Goal: Information Seeking & Learning: Learn about a topic

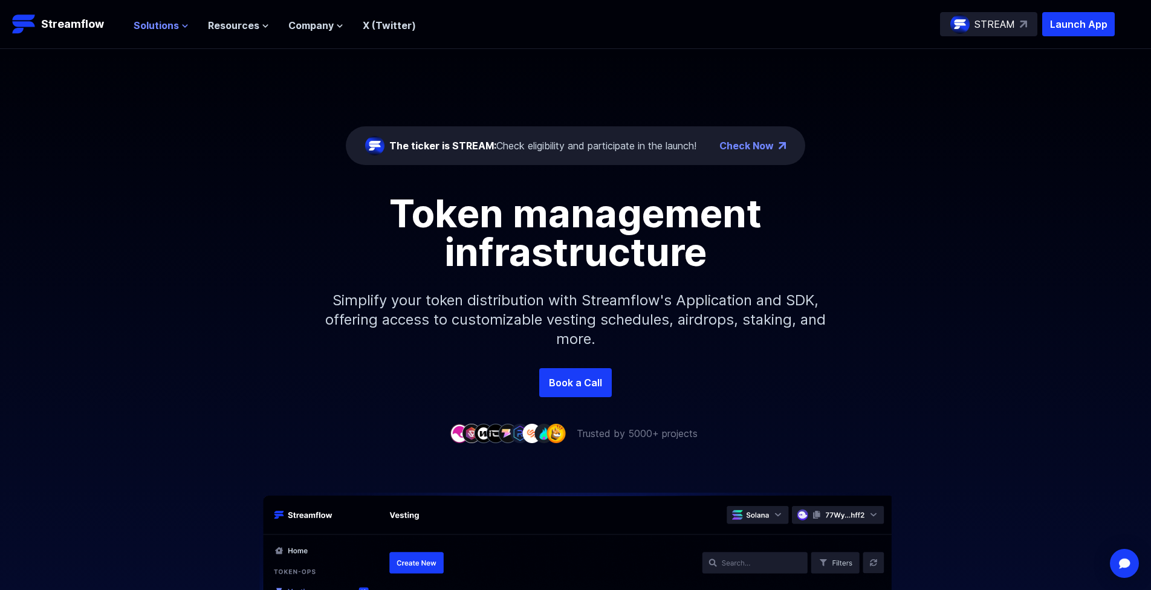
click at [157, 21] on span "Solutions" at bounding box center [156, 25] width 45 height 15
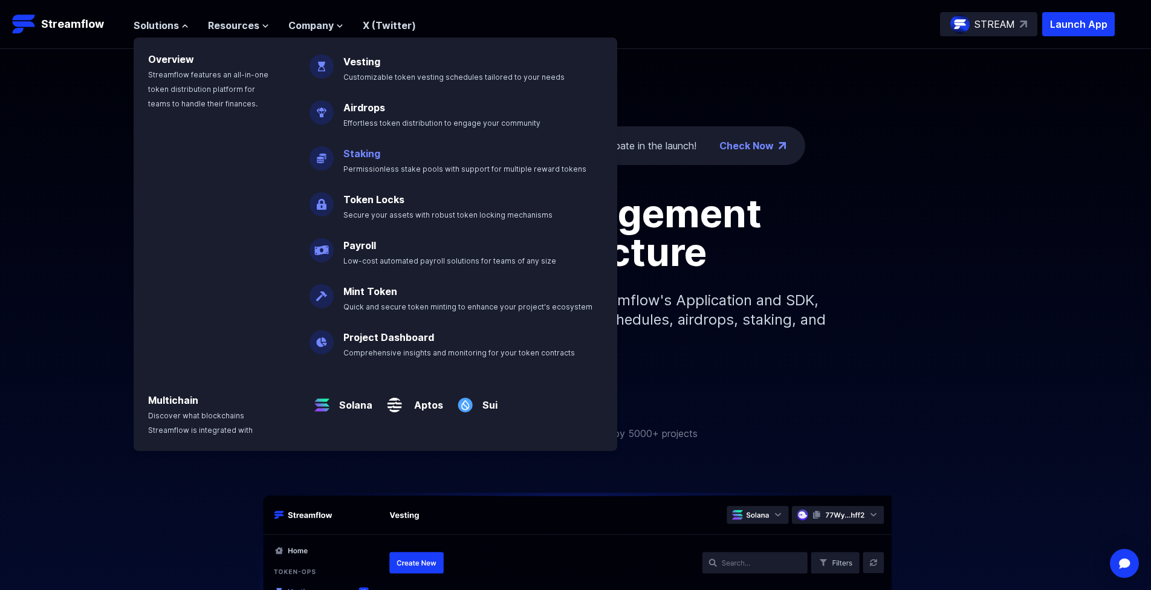
click at [419, 154] on p "Staking Permissionless stake pools with support for multiple reward tokens" at bounding box center [473, 156] width 274 height 39
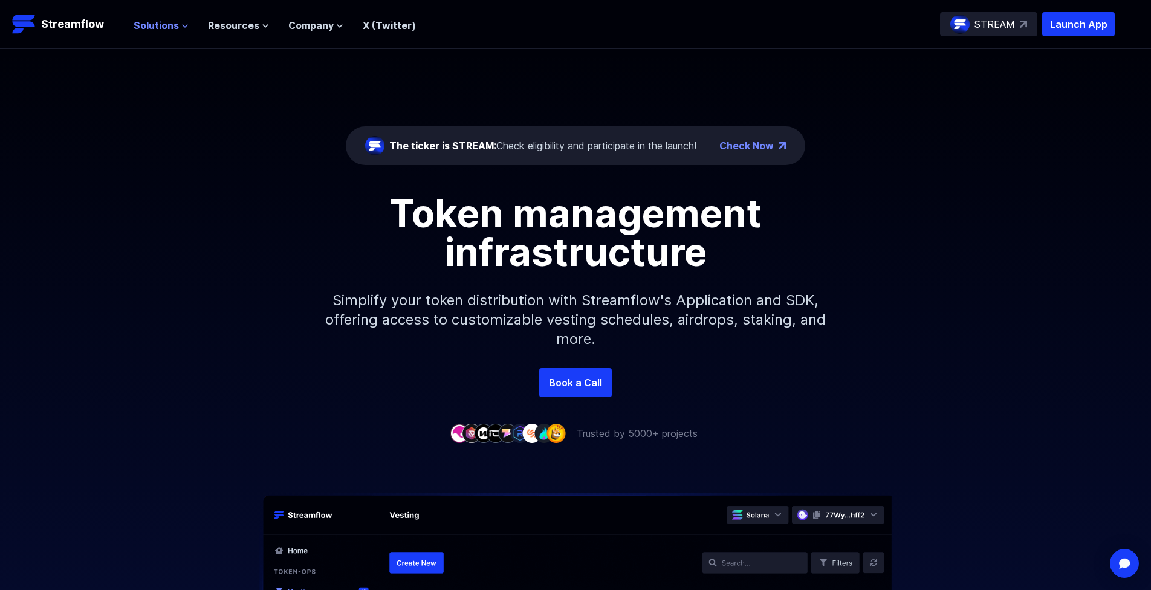
click at [154, 18] on span "Solutions" at bounding box center [156, 25] width 45 height 15
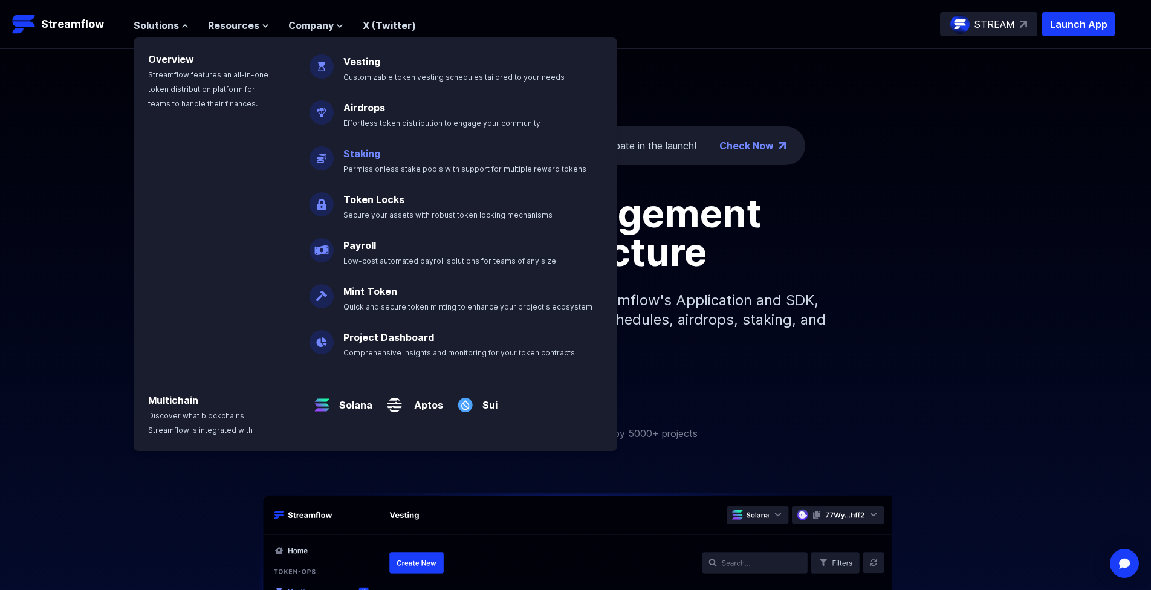
click at [366, 144] on p "Staking Permissionless stake pools with support for multiple reward tokens" at bounding box center [473, 156] width 274 height 39
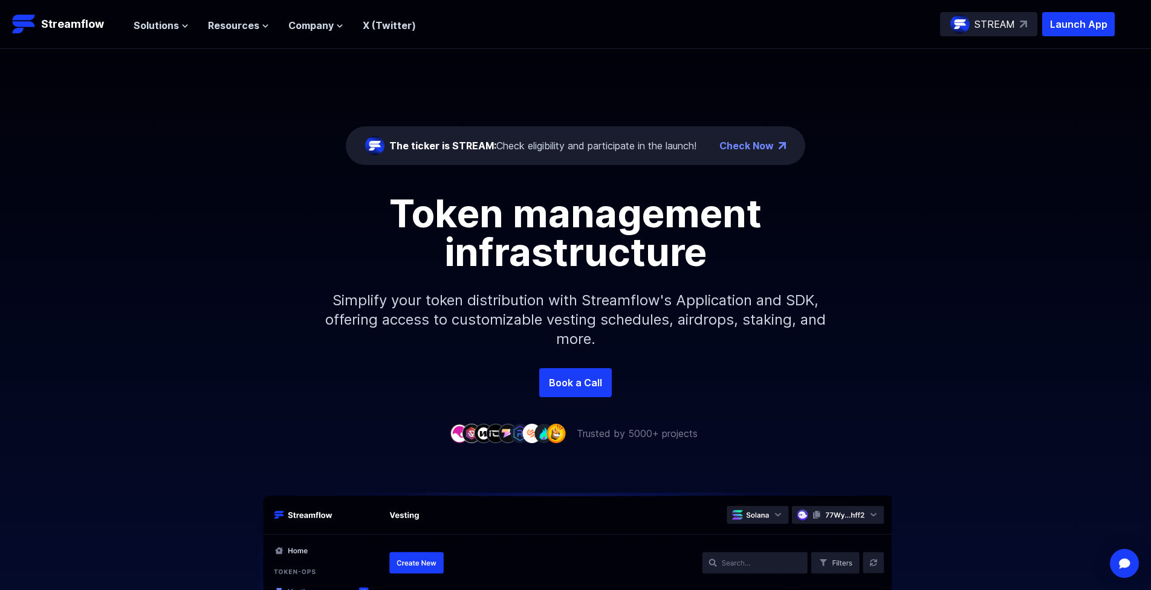
click at [360, 158] on div "The ticker is STREAM: Check eligibility and participate in the launch! Check Now" at bounding box center [575, 145] width 459 height 39
click at [151, 25] on span "Solutions" at bounding box center [156, 25] width 45 height 15
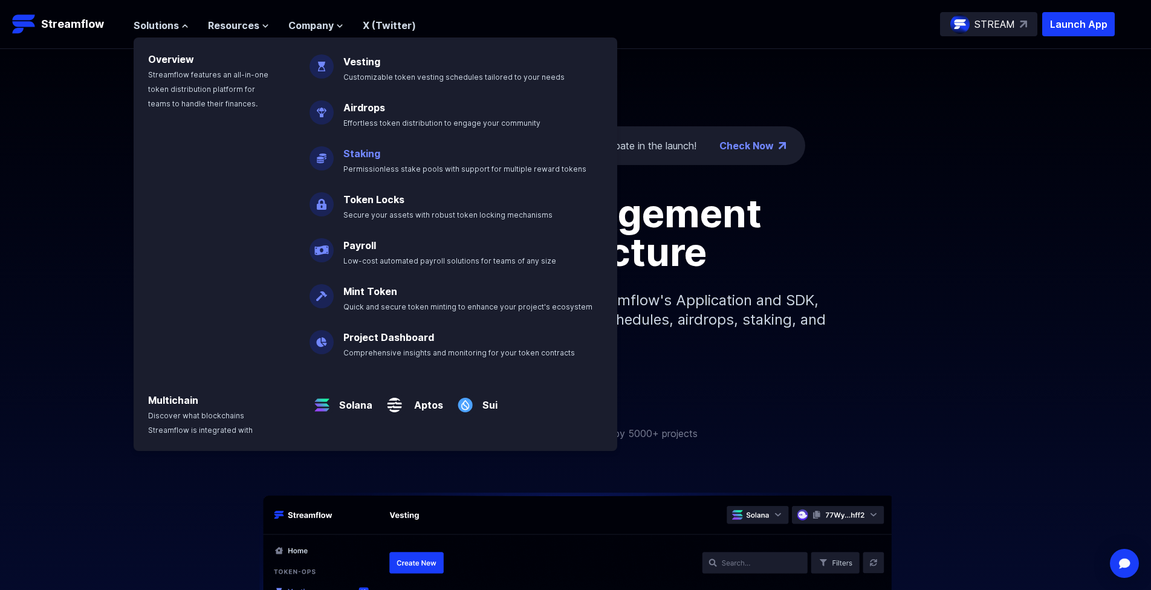
click at [354, 158] on link "Staking" at bounding box center [361, 153] width 37 height 12
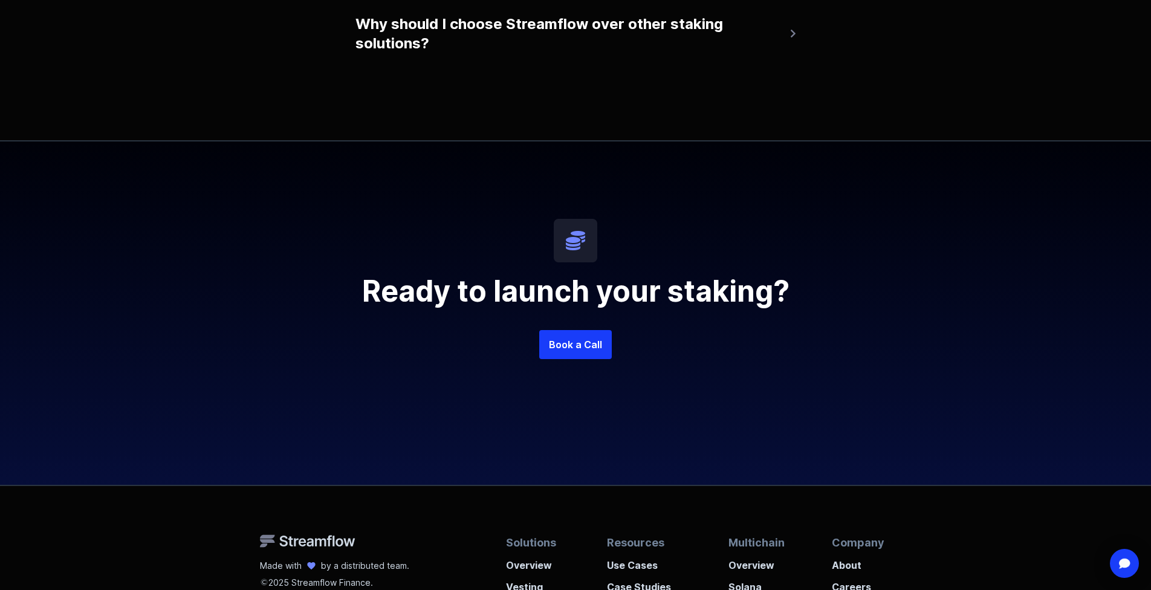
scroll to position [3099, 0]
